Goal: Information Seeking & Learning: Learn about a topic

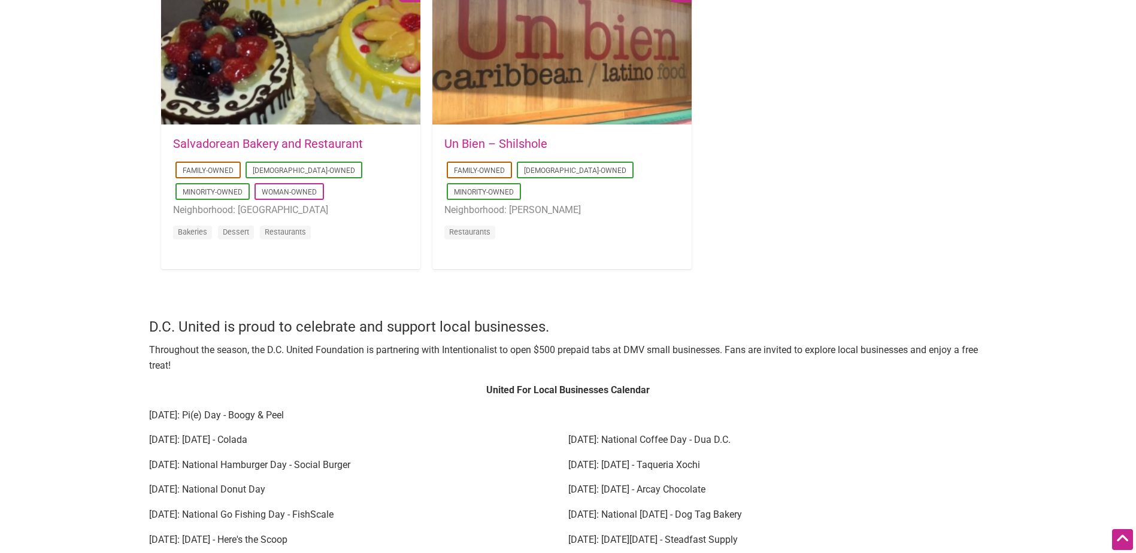
scroll to position [1258, 0]
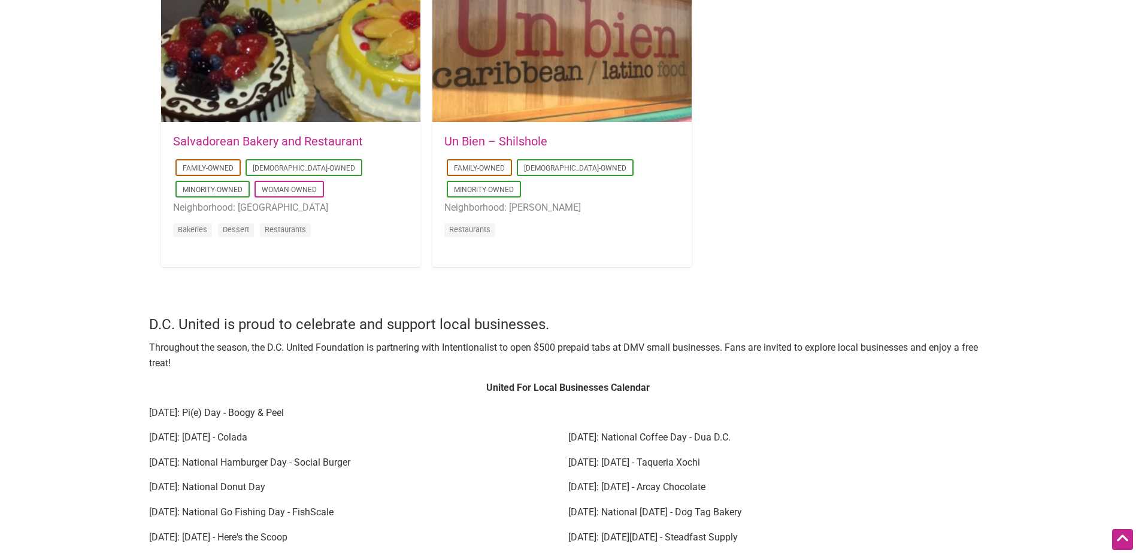
click at [304, 137] on link "Salvadorean Bakery and Restaurant" at bounding box center [268, 141] width 190 height 14
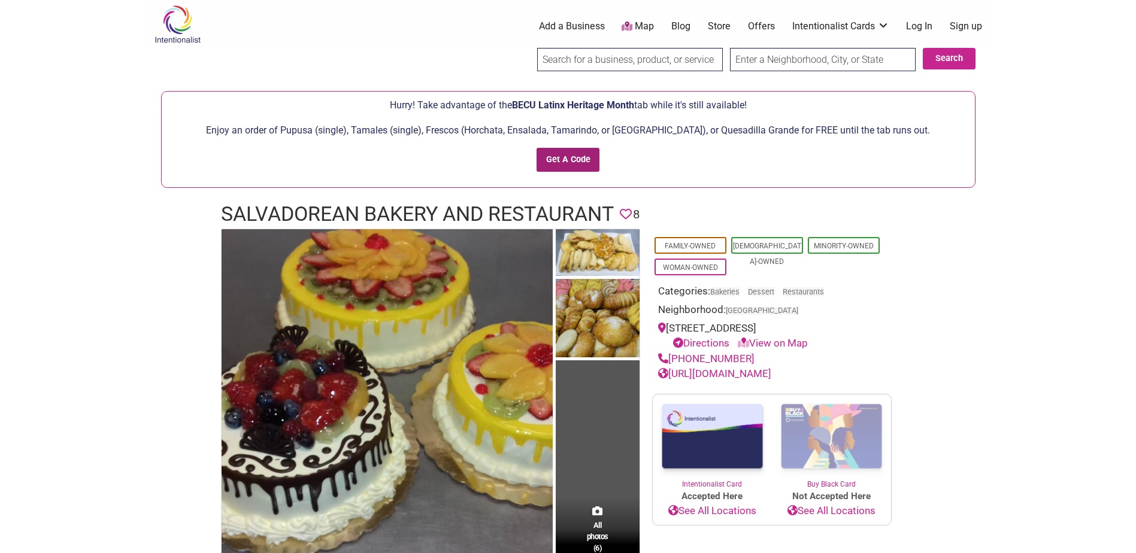
click at [585, 161] on input "Get A Code" at bounding box center [568, 160] width 63 height 25
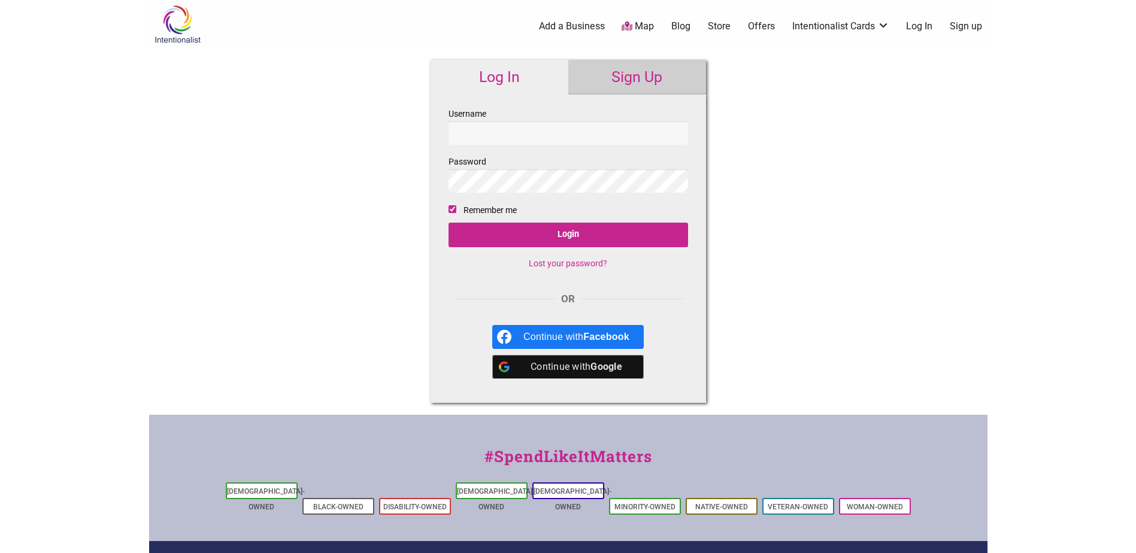
click at [598, 137] on input "Username" at bounding box center [569, 133] width 240 height 23
click at [583, 369] on div "Continue with Google" at bounding box center [576, 367] width 106 height 24
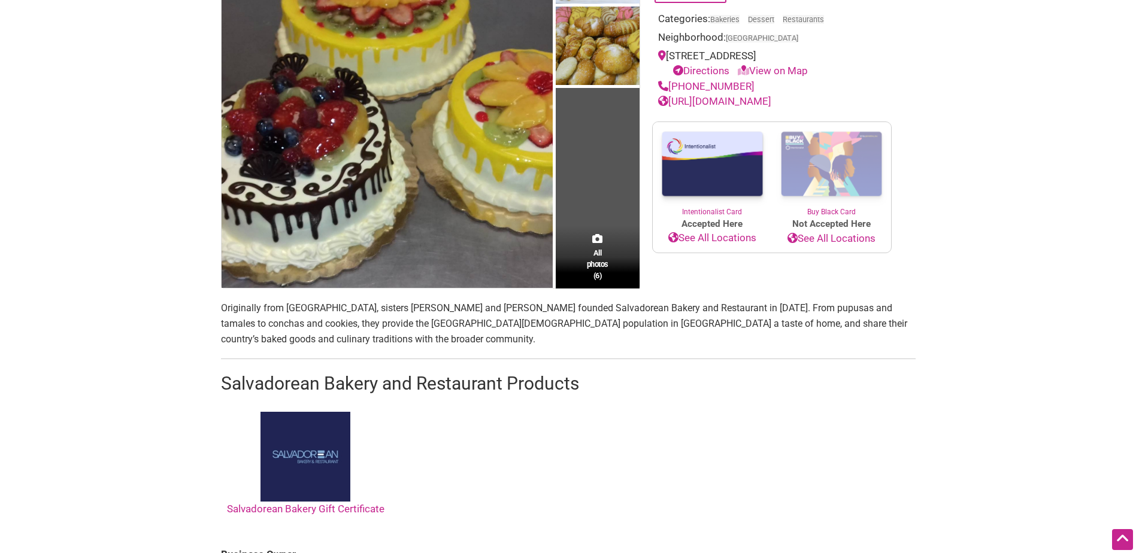
scroll to position [359, 0]
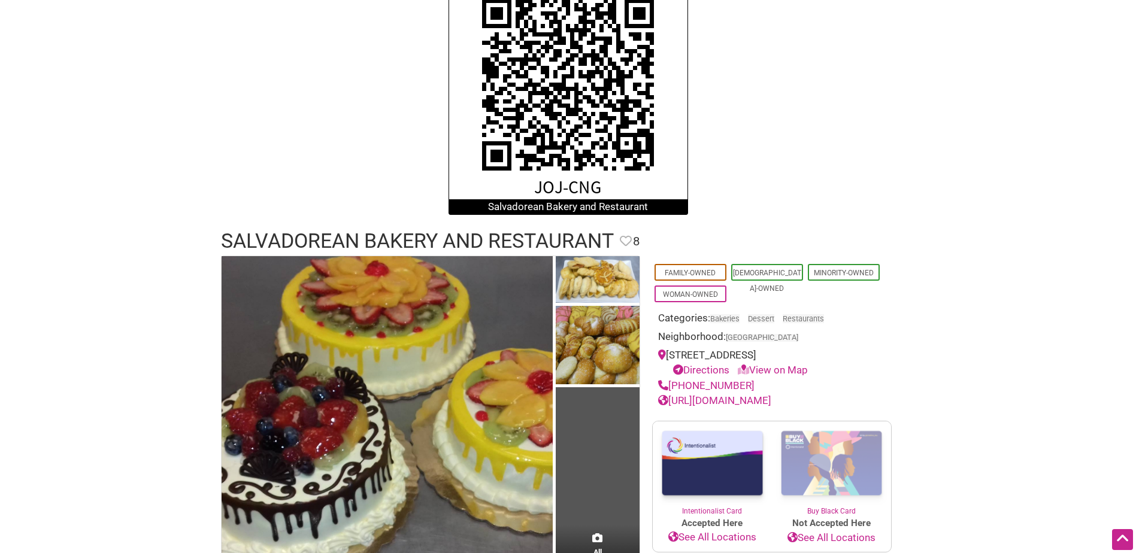
click at [710, 371] on link "Directions" at bounding box center [701, 370] width 56 height 12
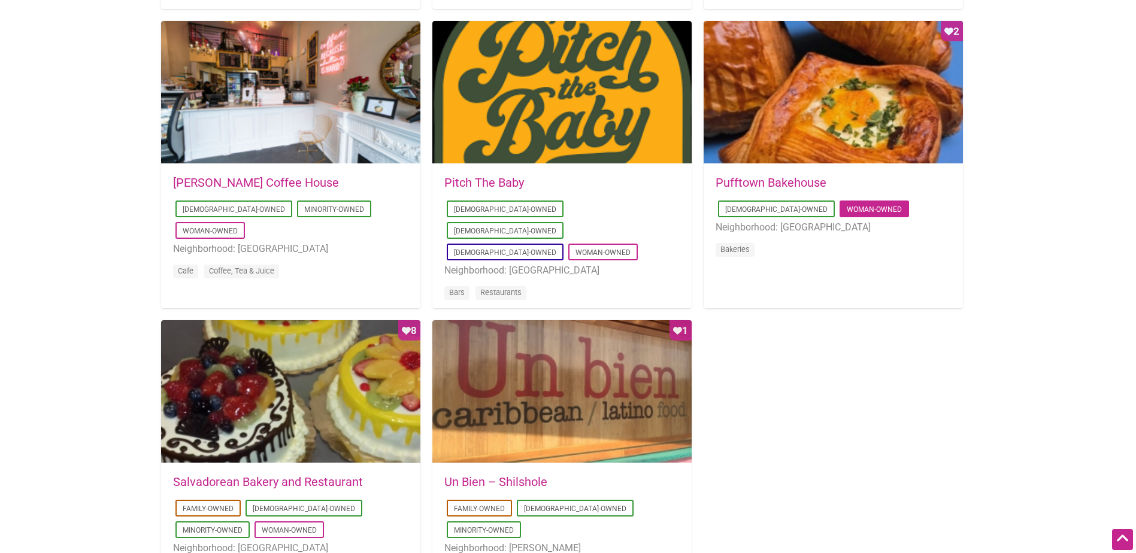
scroll to position [898, 0]
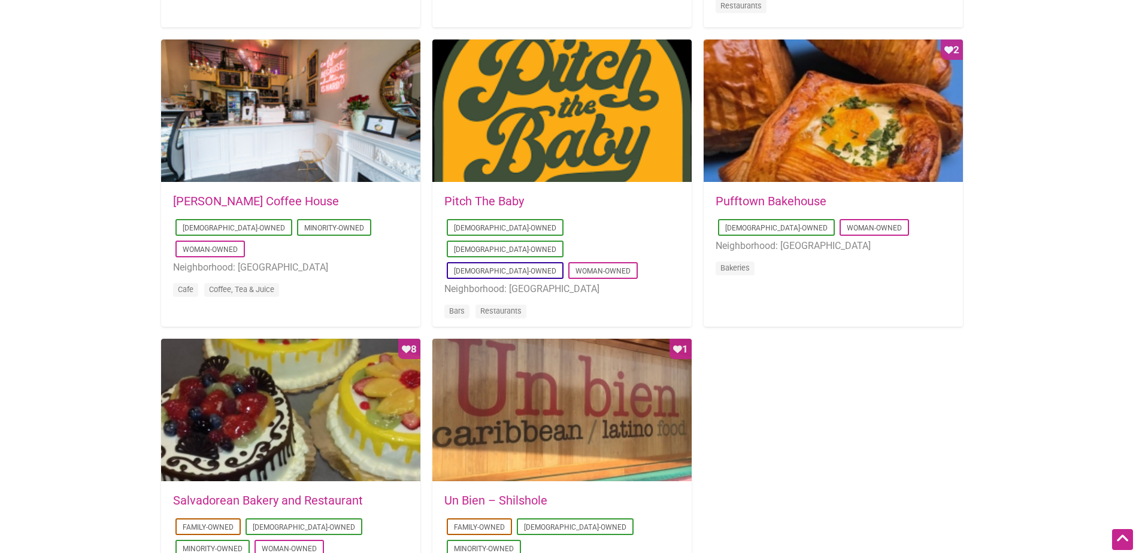
click at [794, 196] on link "Pufftown Bakehouse" at bounding box center [771, 201] width 111 height 14
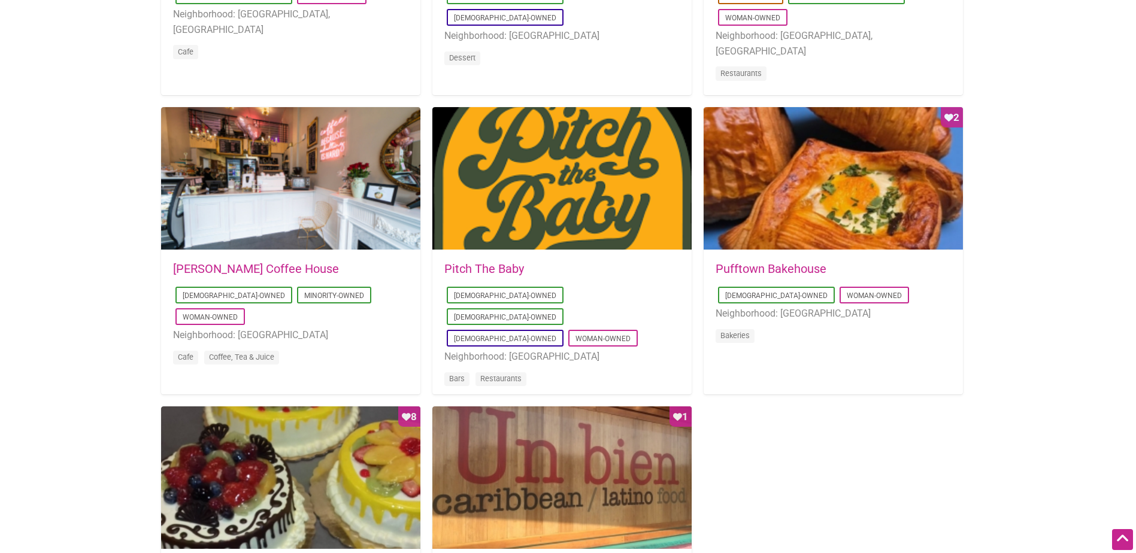
scroll to position [659, 0]
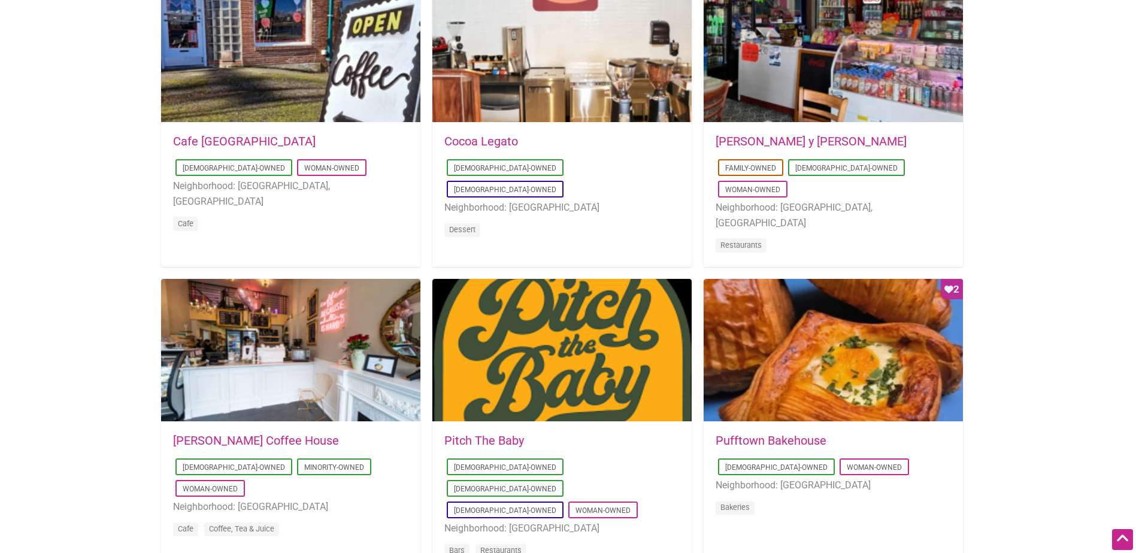
click at [753, 140] on link "Don Gallopinto y Tortas Locas" at bounding box center [811, 141] width 191 height 14
click at [213, 140] on link "Cafe Dulzura" at bounding box center [244, 141] width 143 height 14
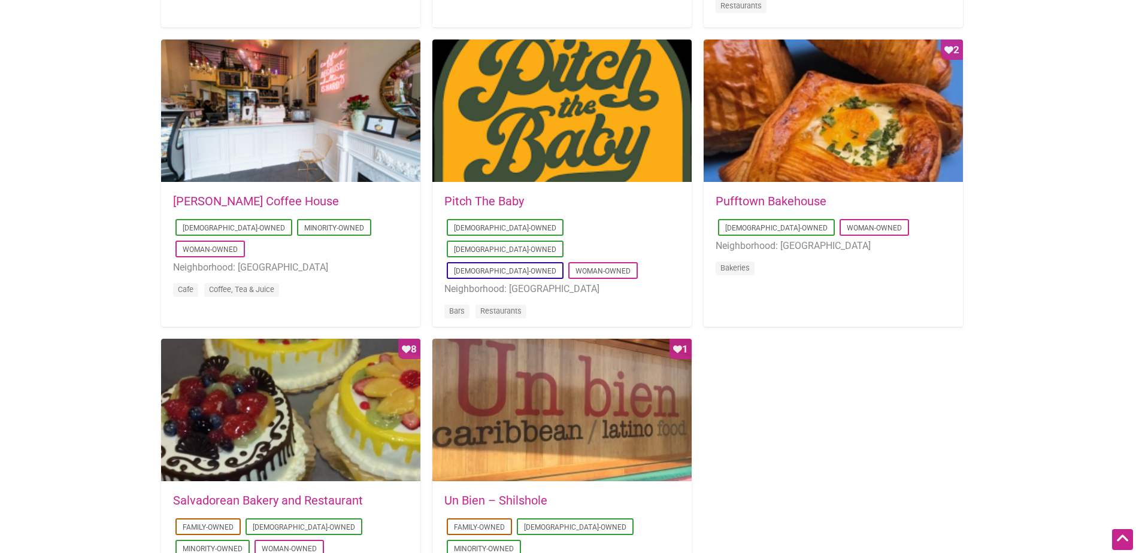
scroll to position [1078, 0]
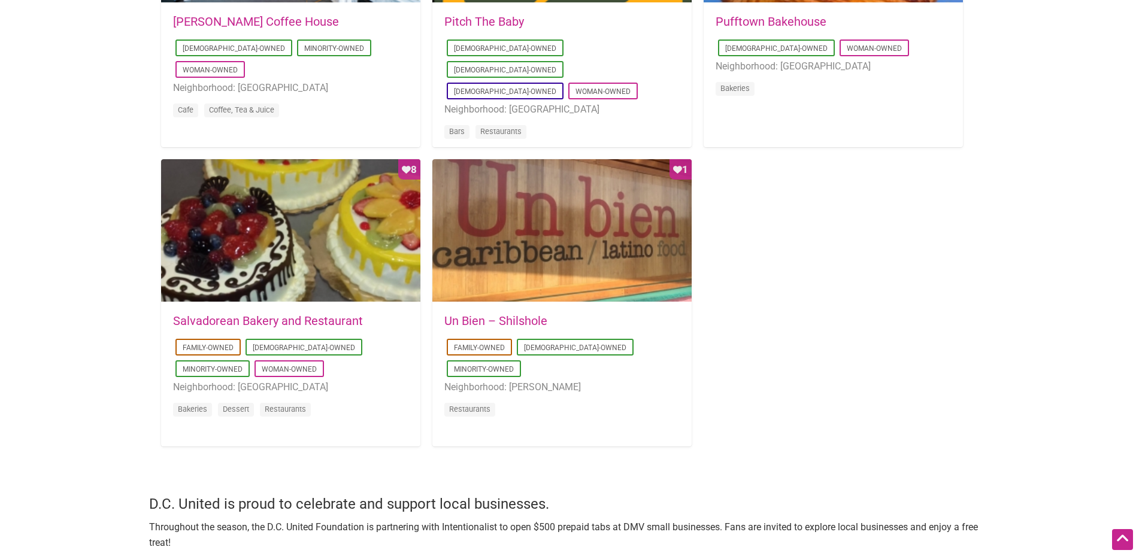
click at [299, 320] on link "Salvadorean Bakery and Restaurant" at bounding box center [268, 321] width 190 height 14
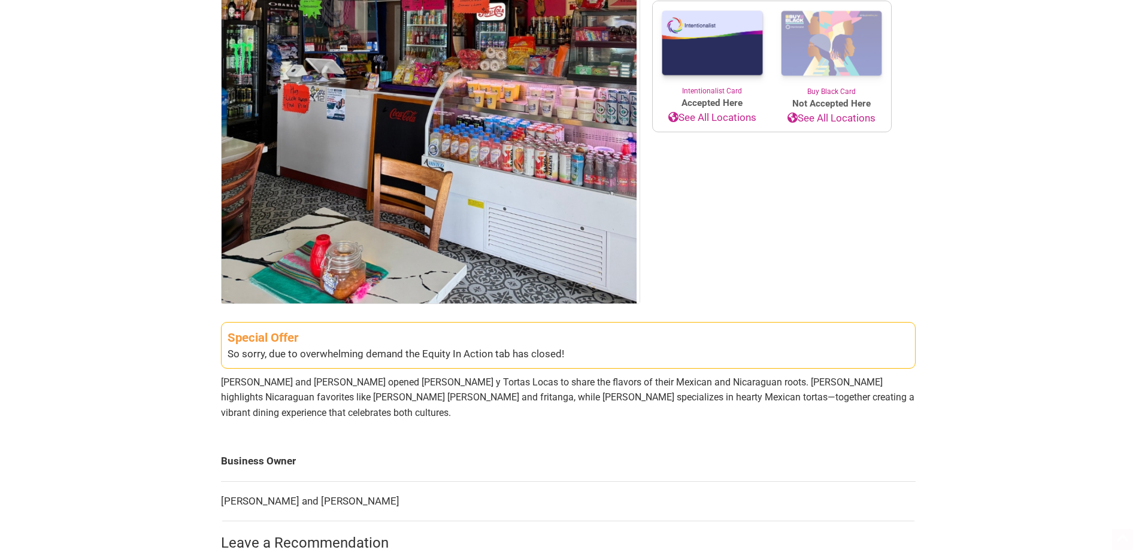
scroll to position [240, 0]
